Goal: Task Accomplishment & Management: Manage account settings

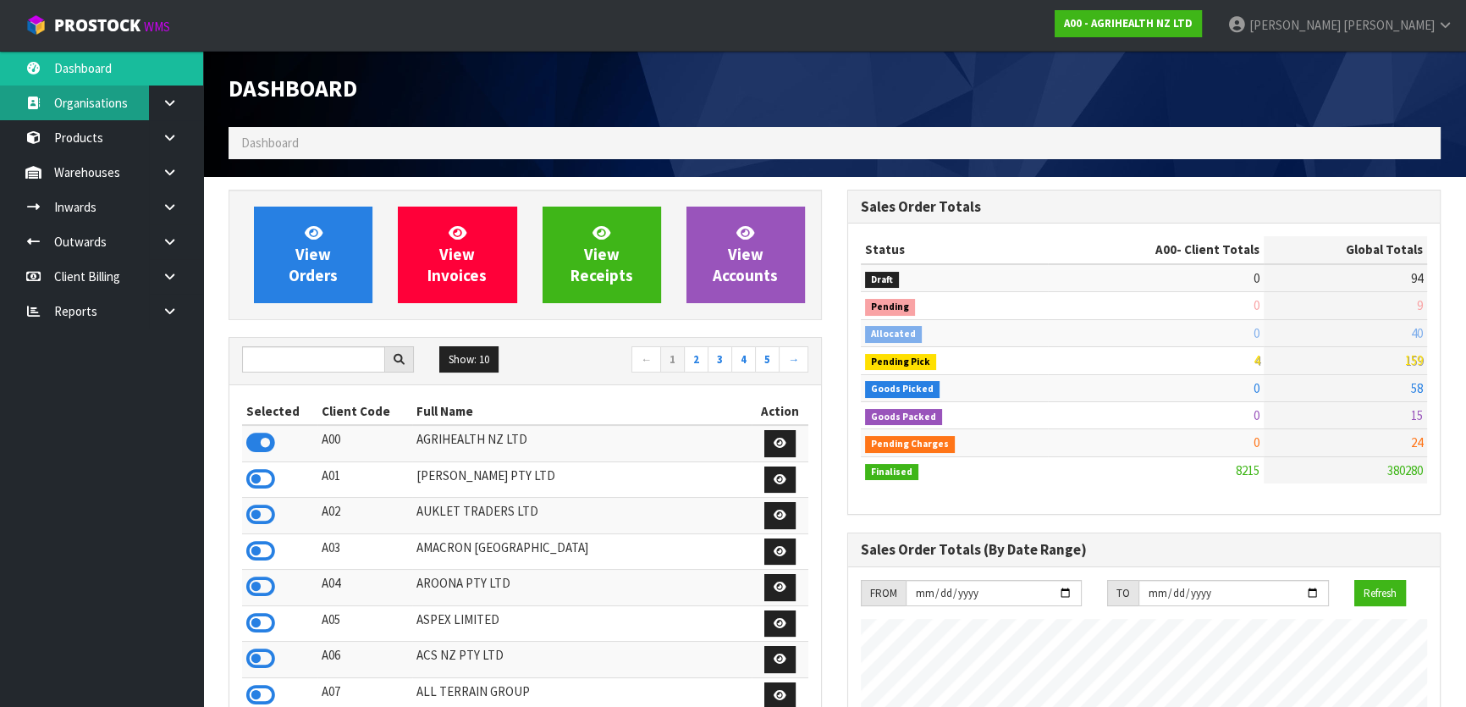
scroll to position [1280, 618]
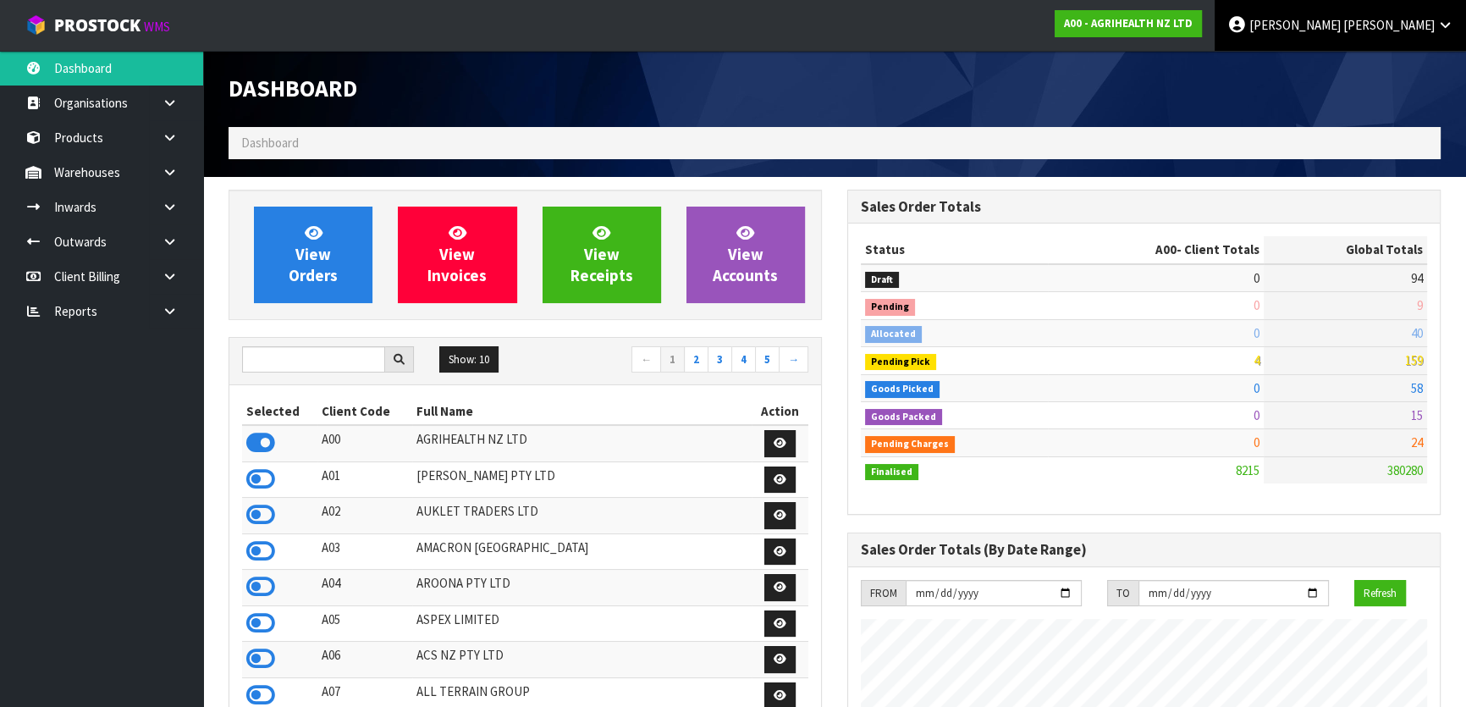
click at [1431, 17] on span "[PERSON_NAME]" at bounding box center [1389, 25] width 91 height 16
click at [1430, 70] on link "Logout" at bounding box center [1399, 67] width 134 height 23
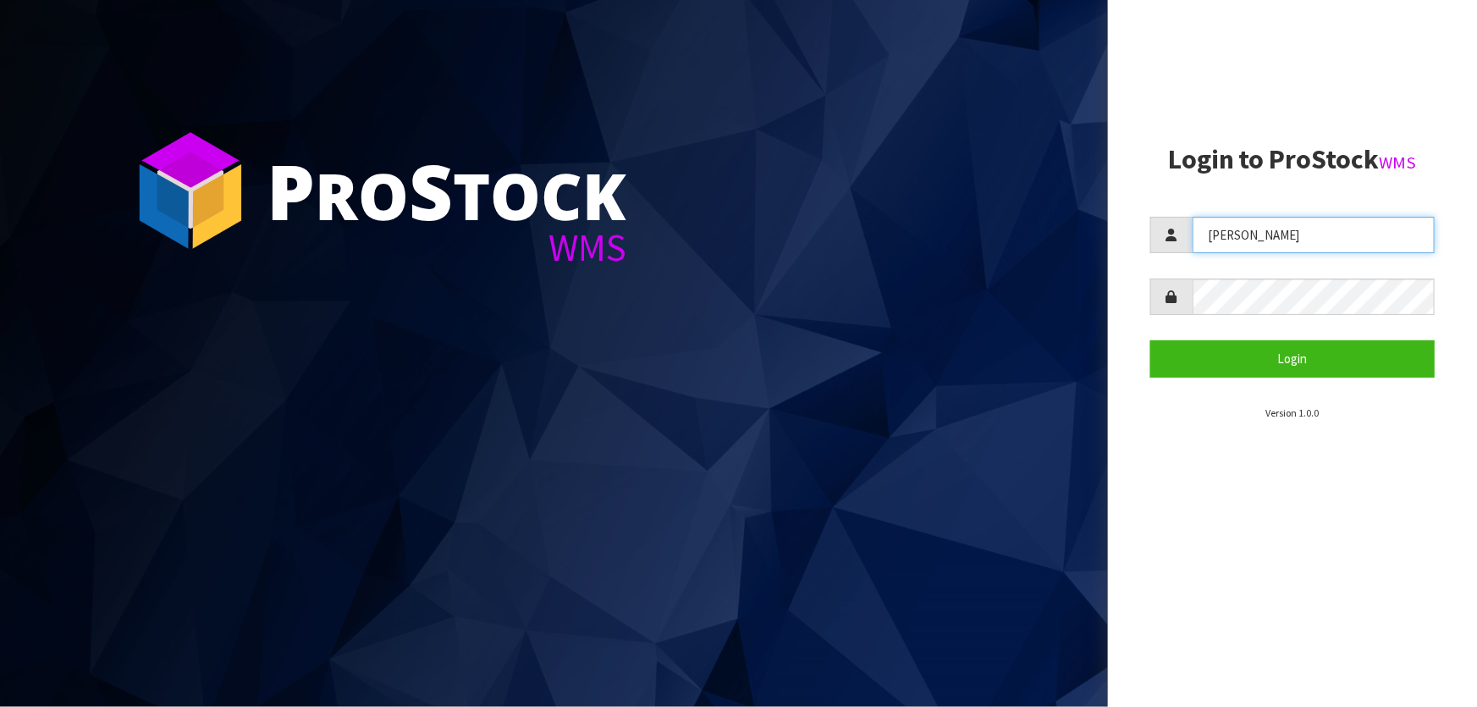
click at [1292, 235] on input "[PERSON_NAME]" at bounding box center [1314, 235] width 242 height 36
type input "Talia"
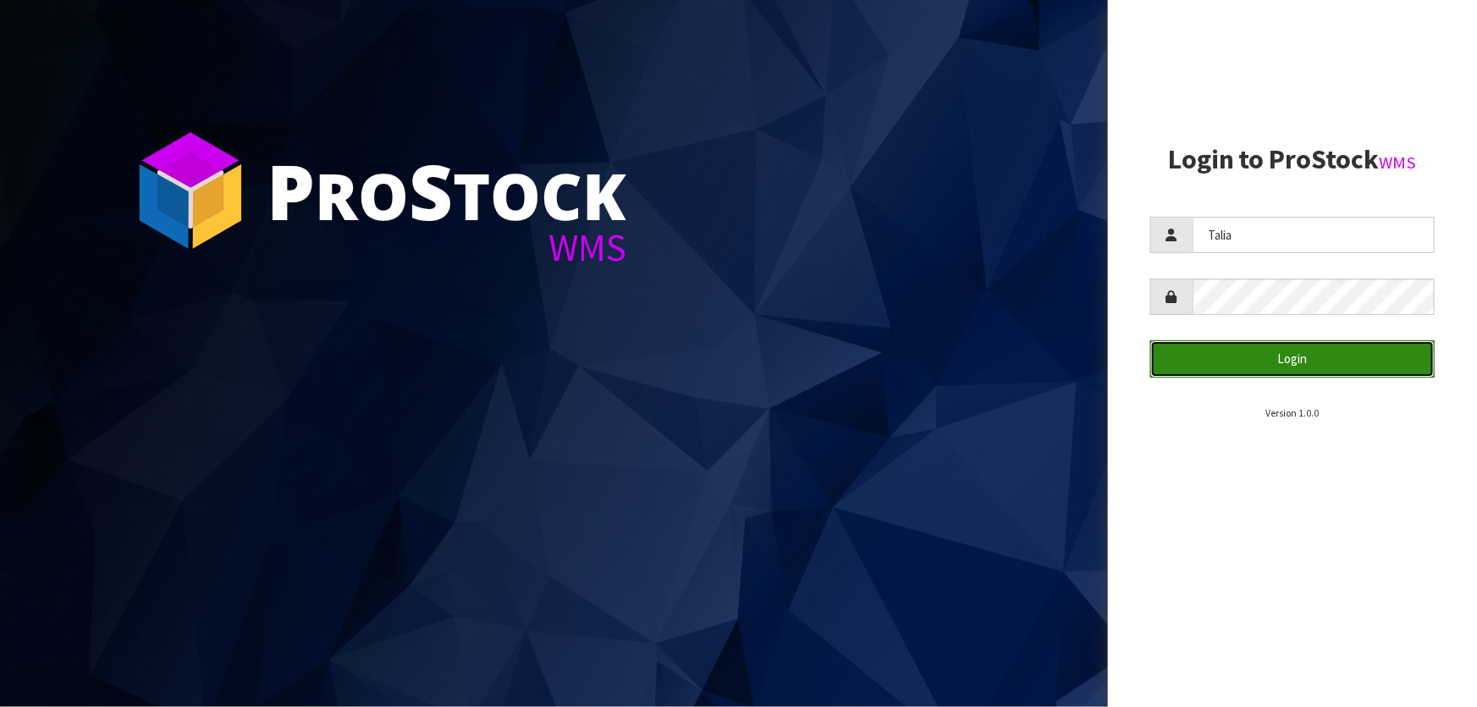
click at [1309, 340] on button "Login" at bounding box center [1293, 358] width 284 height 36
